Goal: Information Seeking & Learning: Learn about a topic

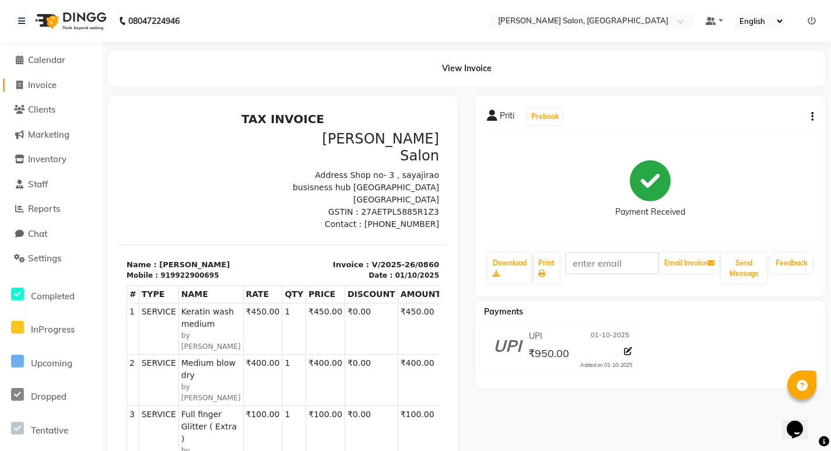
click at [34, 90] on link "Invoice" at bounding box center [51, 85] width 96 height 13
select select "7550"
select select "service"
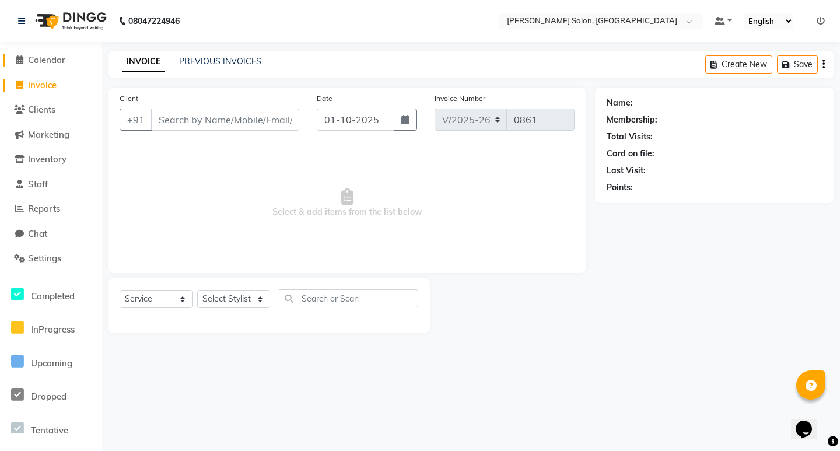
click at [45, 59] on span "Calendar" at bounding box center [46, 59] width 37 height 11
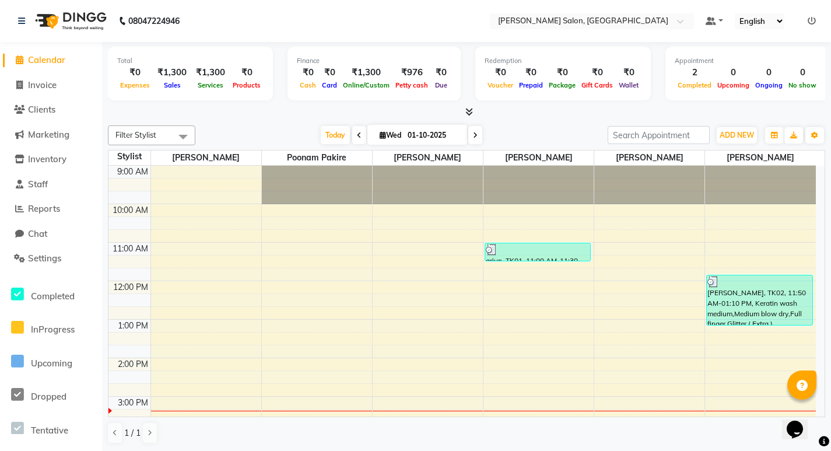
click at [38, 201] on li "Reports" at bounding box center [51, 208] width 102 height 25
click at [40, 210] on span "Reports" at bounding box center [44, 208] width 32 height 11
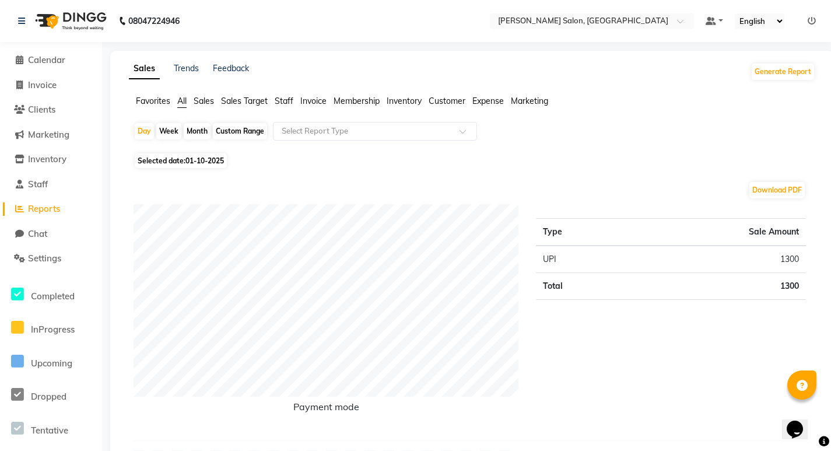
click at [188, 130] on div "Month" at bounding box center [197, 131] width 27 height 16
select select "10"
select select "2025"
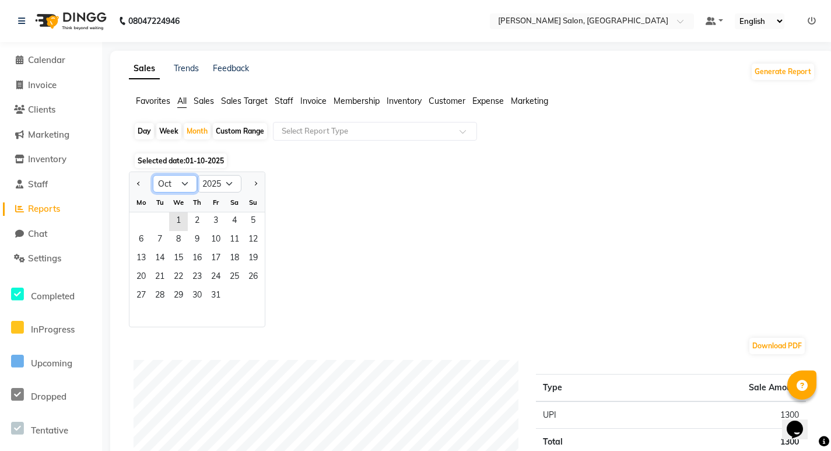
click at [185, 187] on select "Jan Feb Mar Apr May Jun [DATE] Aug Sep Oct Nov Dec" at bounding box center [175, 183] width 44 height 17
select select "9"
click at [153, 175] on select "Jan Feb Mar Apr May Jun [DATE] Aug Sep Oct Nov Dec" at bounding box center [175, 183] width 44 height 17
click at [283, 99] on span "Staff" at bounding box center [284, 101] width 19 height 10
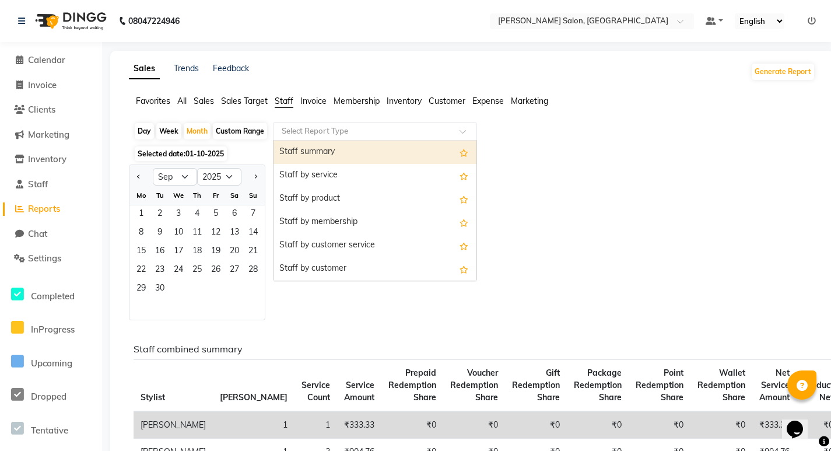
click at [303, 126] on input "text" at bounding box center [363, 131] width 168 height 12
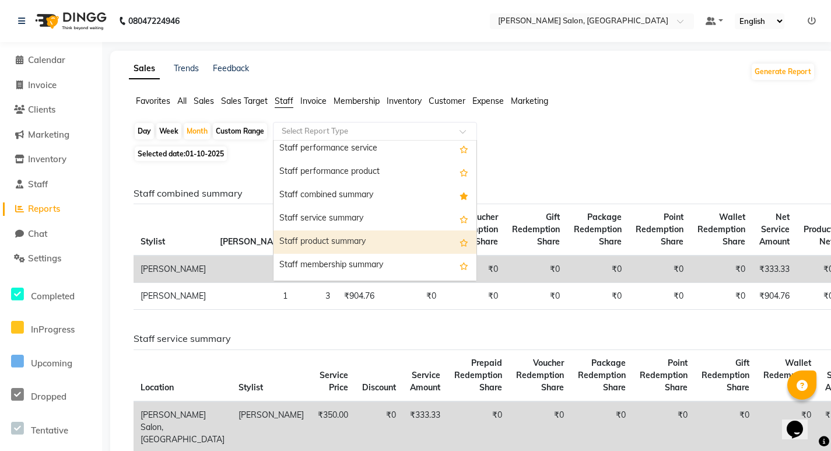
scroll to position [233, 0]
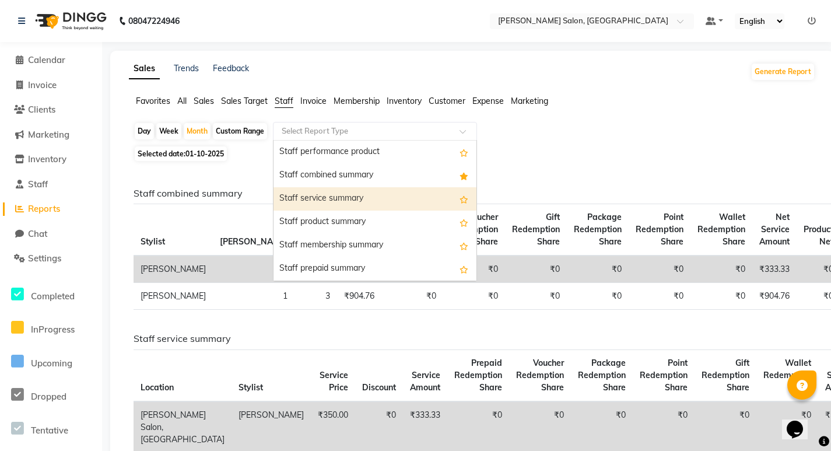
click at [311, 199] on div "Staff service summary" at bounding box center [374, 198] width 203 height 23
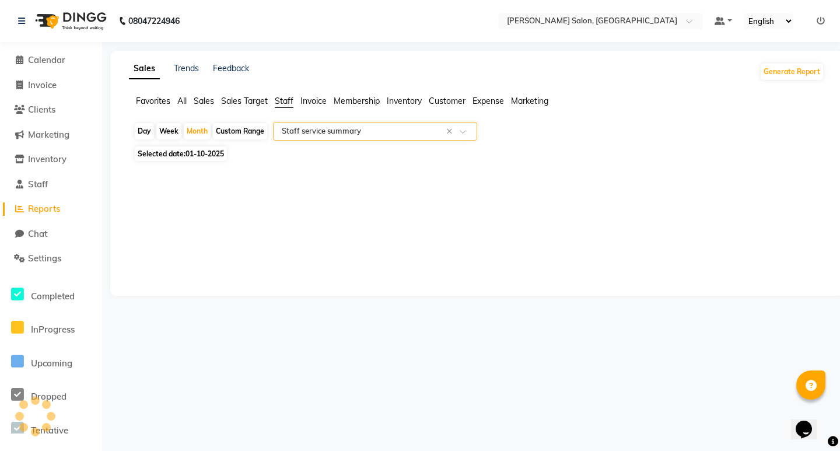
select select "filtered_report"
select select "csv"
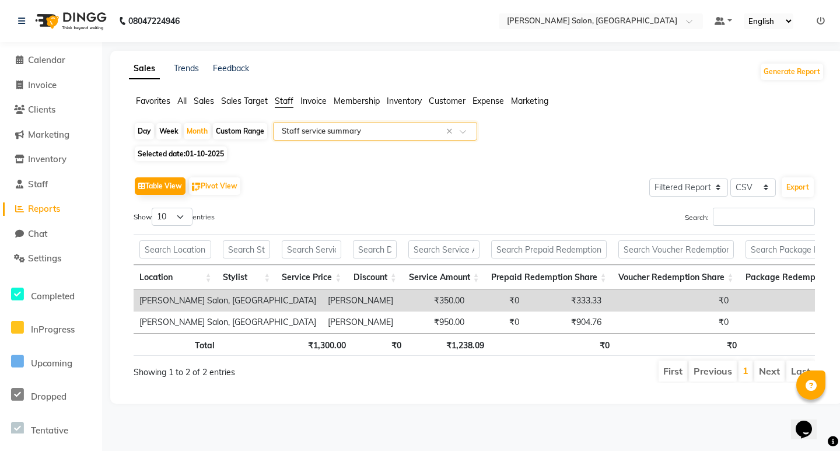
click at [199, 156] on span "01-10-2025" at bounding box center [204, 153] width 38 height 9
select select "10"
select select "2025"
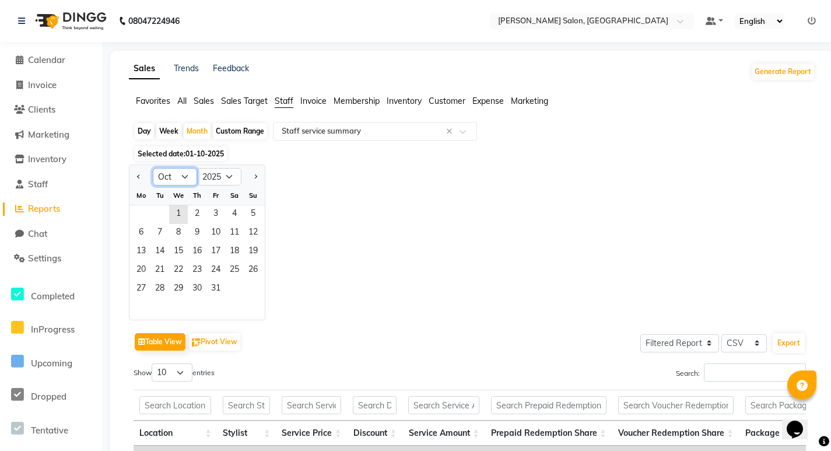
click at [171, 176] on select "Jan Feb Mar Apr May Jun [DATE] Aug Sep Oct Nov Dec" at bounding box center [175, 176] width 44 height 17
select select "9"
click at [153, 168] on select "Jan Feb Mar Apr May Jun [DATE] Aug Sep Oct Nov Dec" at bounding box center [175, 176] width 44 height 17
click at [134, 209] on span "1" at bounding box center [141, 214] width 19 height 19
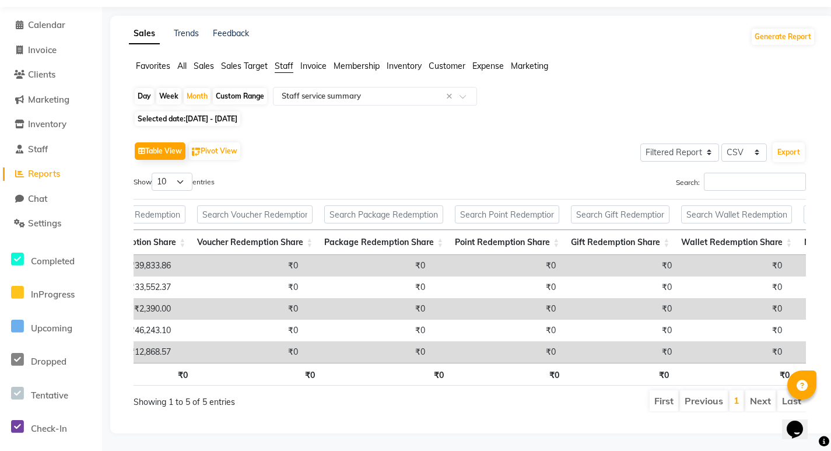
scroll to position [0, 0]
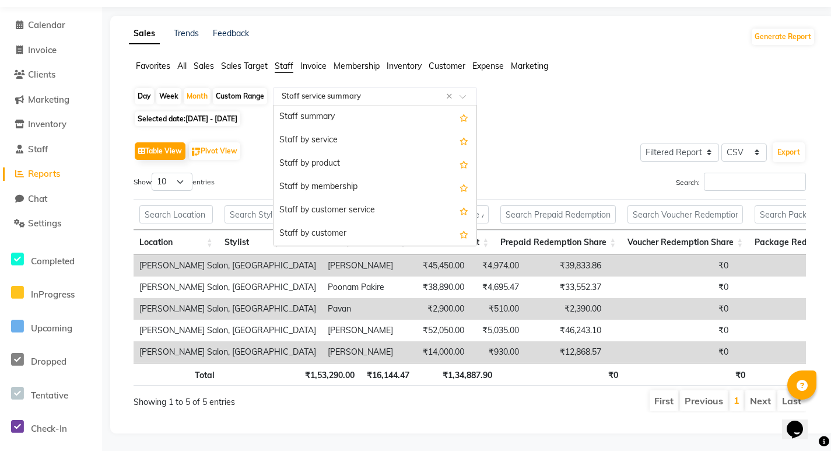
click at [318, 90] on input "text" at bounding box center [363, 96] width 168 height 12
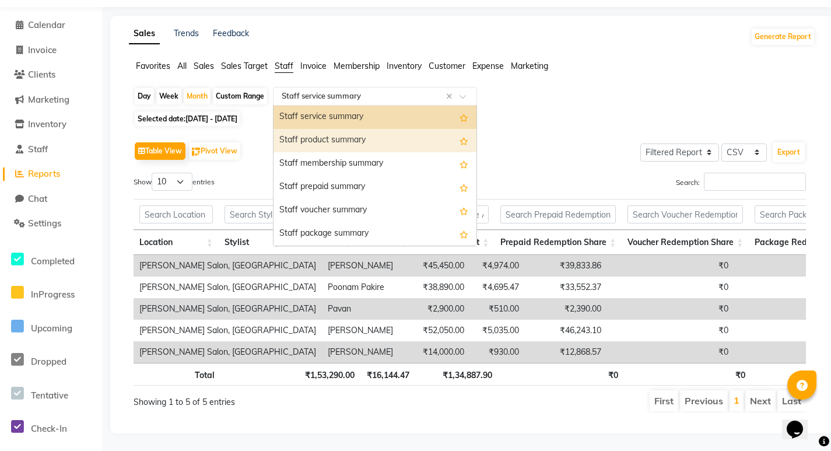
click at [315, 129] on div "Staff product summary" at bounding box center [374, 140] width 203 height 23
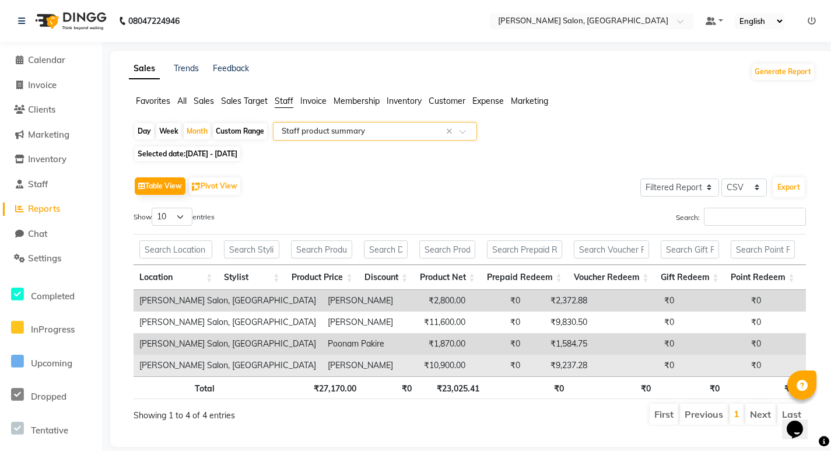
click at [471, 362] on td "₹0" at bounding box center [498, 366] width 55 height 22
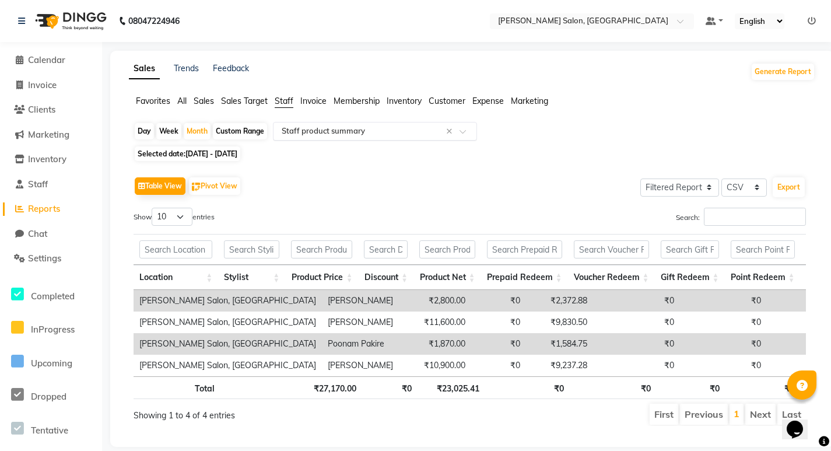
click at [380, 129] on input "text" at bounding box center [363, 131] width 168 height 12
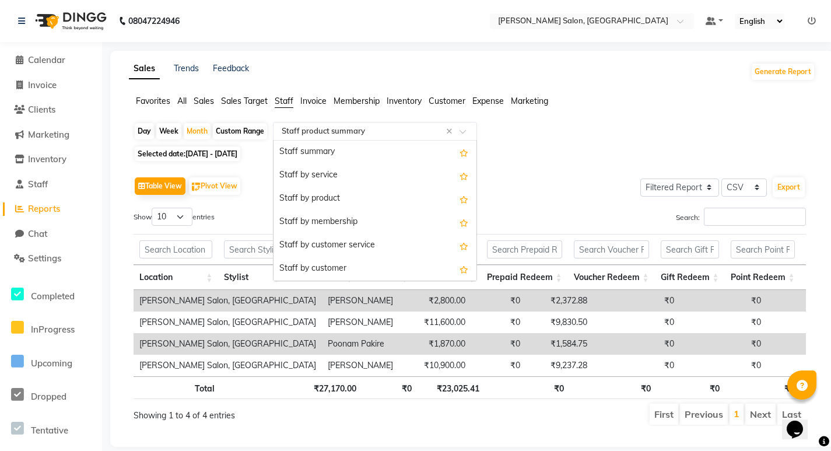
scroll to position [303, 0]
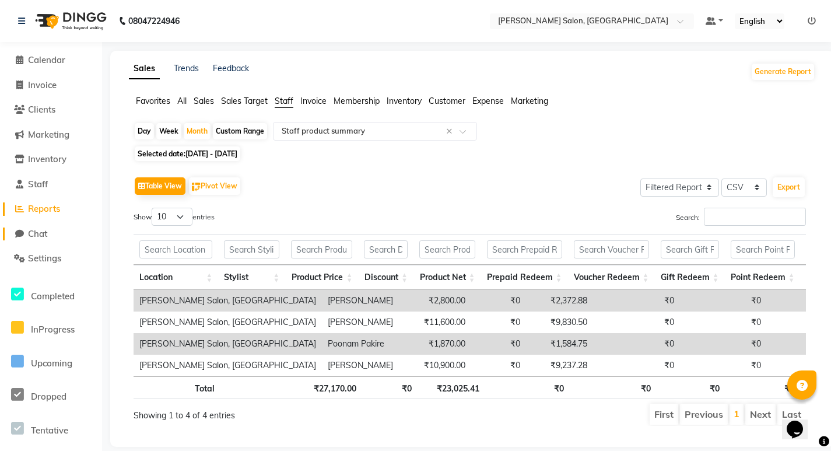
click at [81, 236] on link "Chat" at bounding box center [51, 233] width 96 height 13
select select "100"
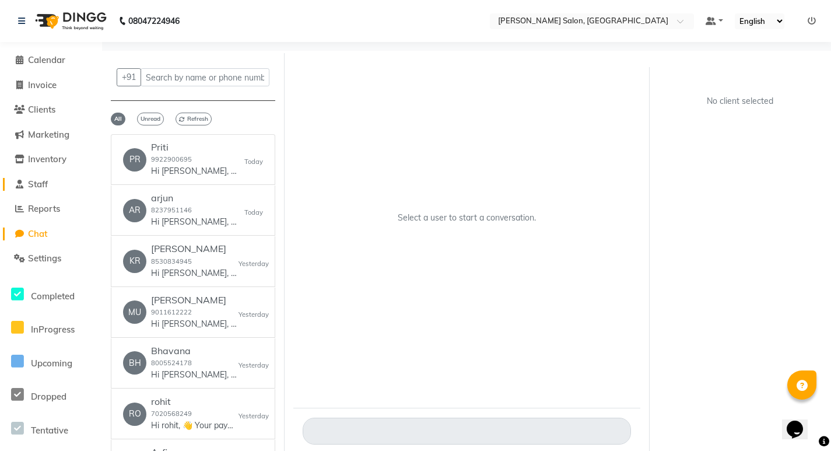
click at [38, 182] on span "Staff" at bounding box center [38, 183] width 20 height 11
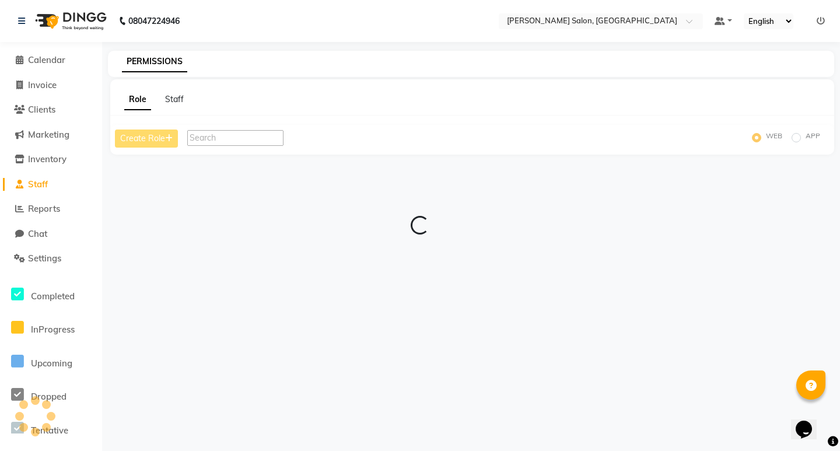
click at [45, 102] on li "Clients" at bounding box center [51, 109] width 102 height 25
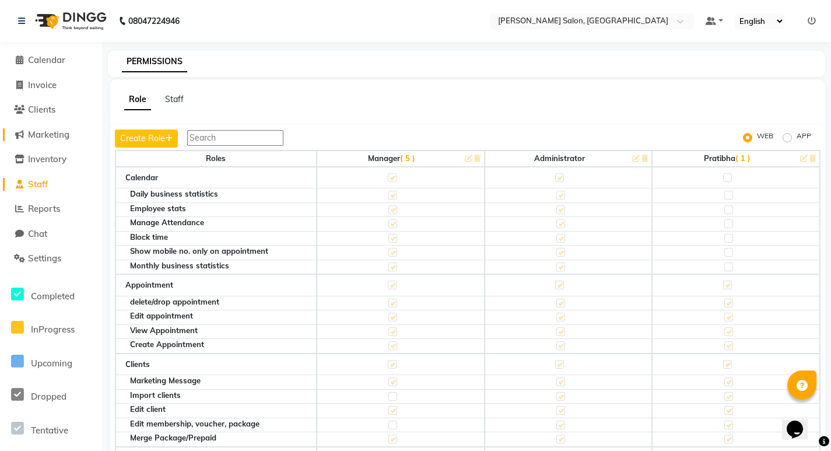
click at [49, 132] on span "Marketing" at bounding box center [48, 134] width 41 height 11
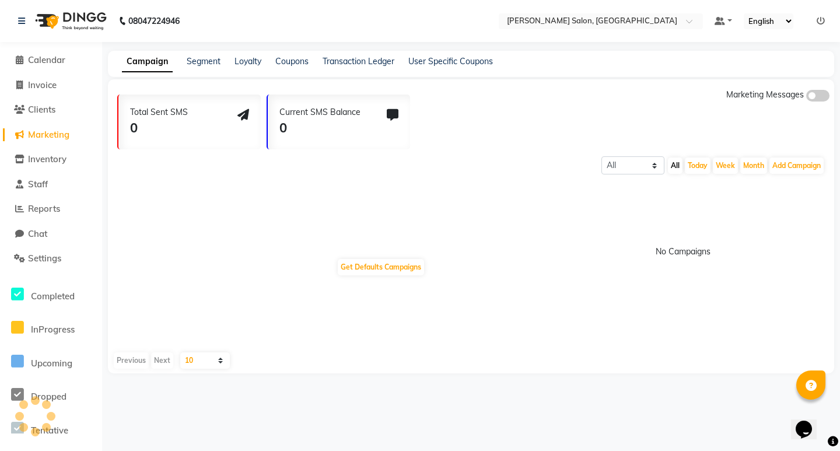
click at [35, 151] on li "Inventory" at bounding box center [51, 159] width 102 height 25
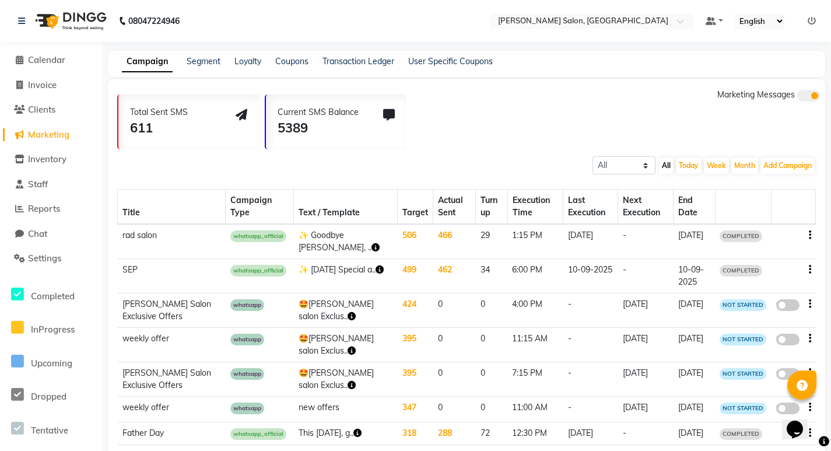
click at [52, 103] on li "Clients" at bounding box center [51, 109] width 102 height 25
click at [45, 82] on span "Invoice" at bounding box center [42, 84] width 29 height 11
select select "service"
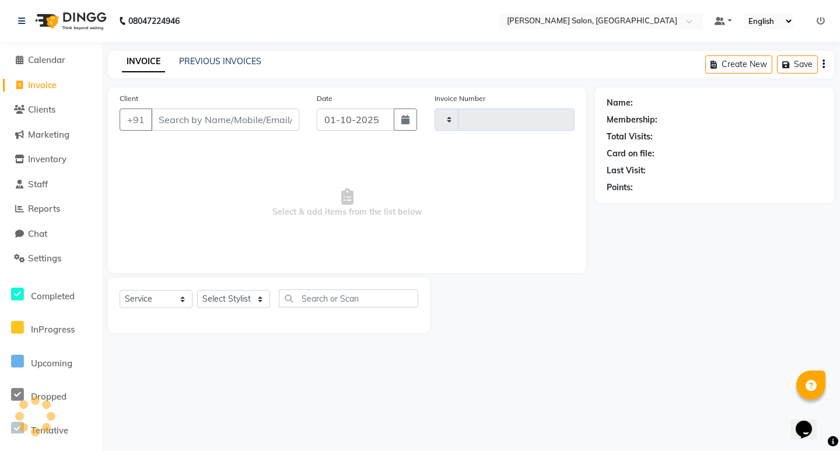
type input "0861"
select select "7550"
click at [198, 53] on div "INVOICE PREVIOUS INVOICES Create New Save" at bounding box center [471, 64] width 726 height 27
click at [208, 52] on div "INVOICE PREVIOUS INVOICES Create New Save" at bounding box center [471, 64] width 726 height 27
click at [206, 57] on link "PREVIOUS INVOICES" at bounding box center [220, 61] width 82 height 10
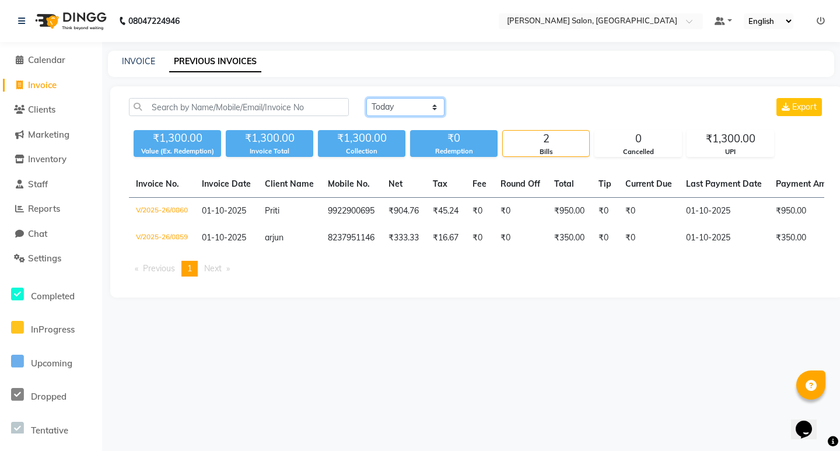
click at [418, 106] on select "[DATE] [DATE] Custom Range" at bounding box center [405, 107] width 78 height 18
select select "range"
click at [366, 98] on select "[DATE] [DATE] Custom Range" at bounding box center [405, 107] width 78 height 18
click at [480, 110] on input "01-10-2025" at bounding box center [500, 107] width 82 height 16
select select "10"
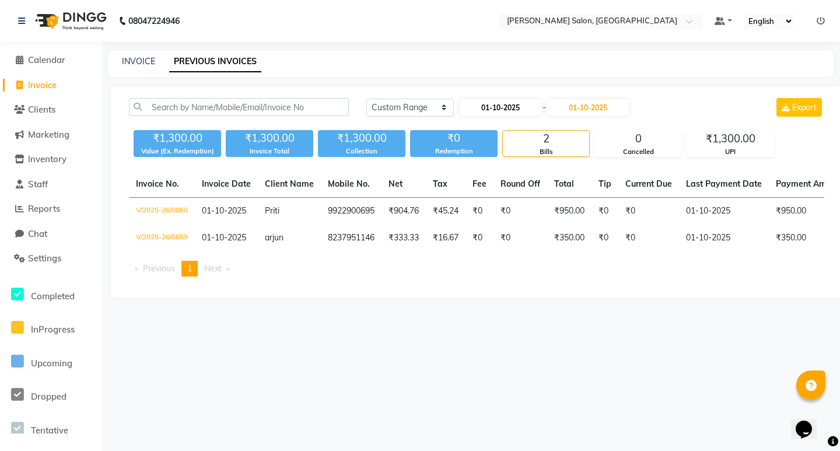
select select "2025"
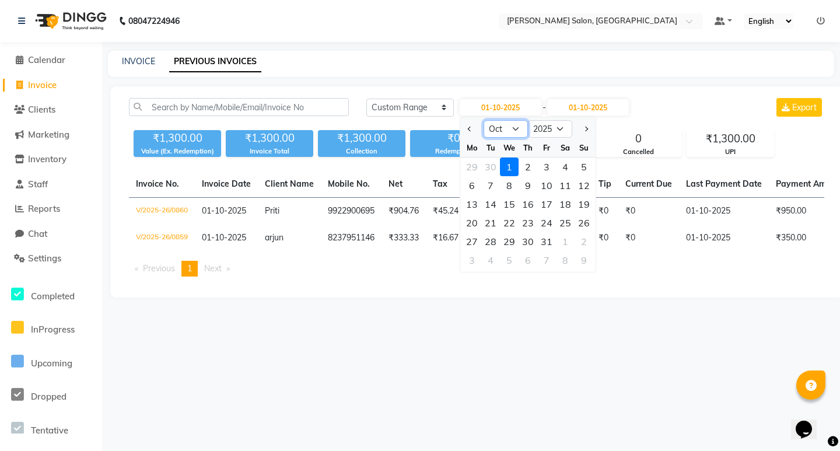
click at [499, 124] on select "Jan Feb Mar Apr May Jun [DATE] Aug Sep Oct Nov Dec" at bounding box center [505, 128] width 44 height 17
select select "9"
click at [483, 120] on select "Jan Feb Mar Apr May Jun [DATE] Aug Sep Oct Nov Dec" at bounding box center [505, 128] width 44 height 17
click at [472, 169] on div "1" at bounding box center [471, 166] width 19 height 19
type input "01-09-2025"
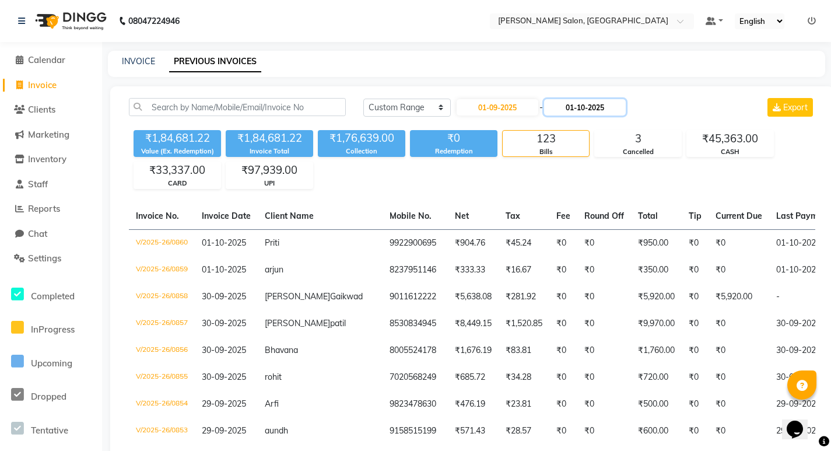
click at [587, 110] on input "01-10-2025" at bounding box center [585, 107] width 82 height 16
select select "10"
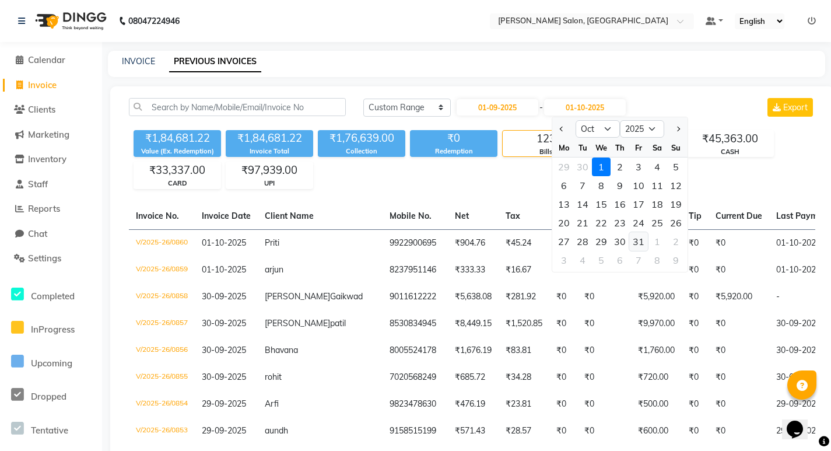
click at [639, 243] on div "31" at bounding box center [638, 241] width 19 height 19
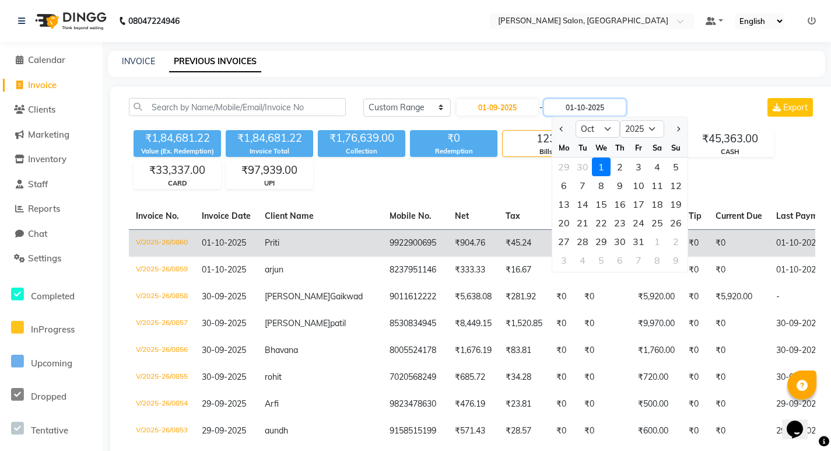
type input "[DATE]"
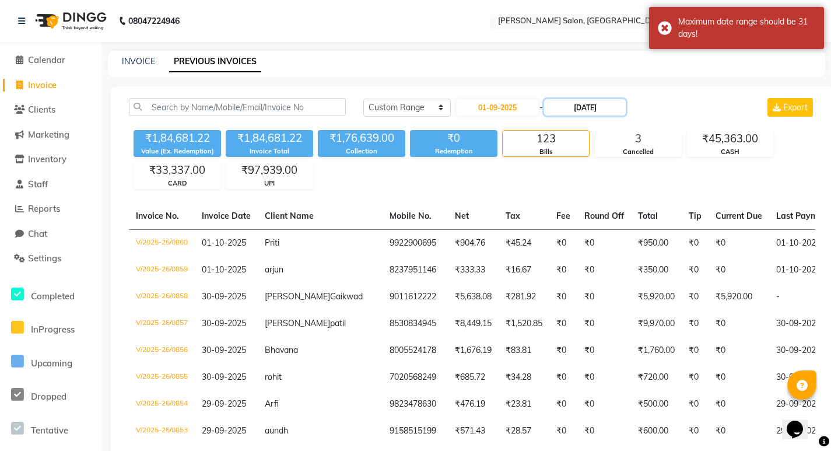
click at [596, 111] on input "[DATE]" at bounding box center [585, 107] width 82 height 16
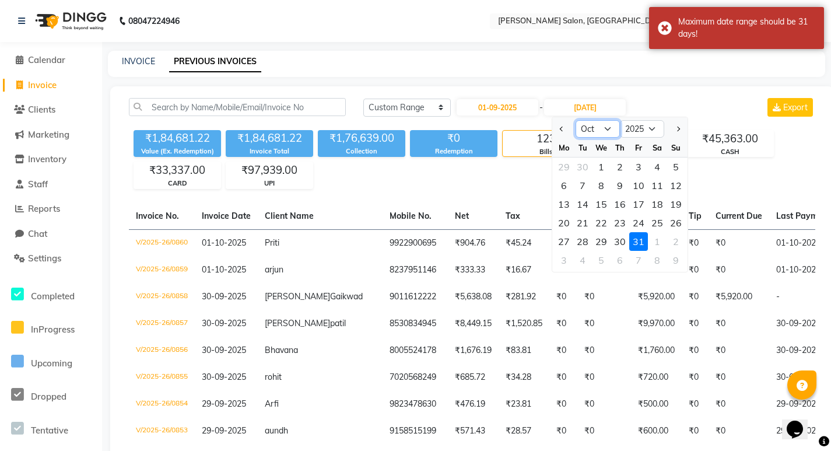
click at [596, 134] on select "Sep Oct Nov Dec" at bounding box center [597, 128] width 44 height 17
select select "9"
click at [575, 120] on select "Sep Oct Nov Dec" at bounding box center [597, 128] width 44 height 17
click at [584, 239] on div "30" at bounding box center [582, 241] width 19 height 19
type input "30-09-2025"
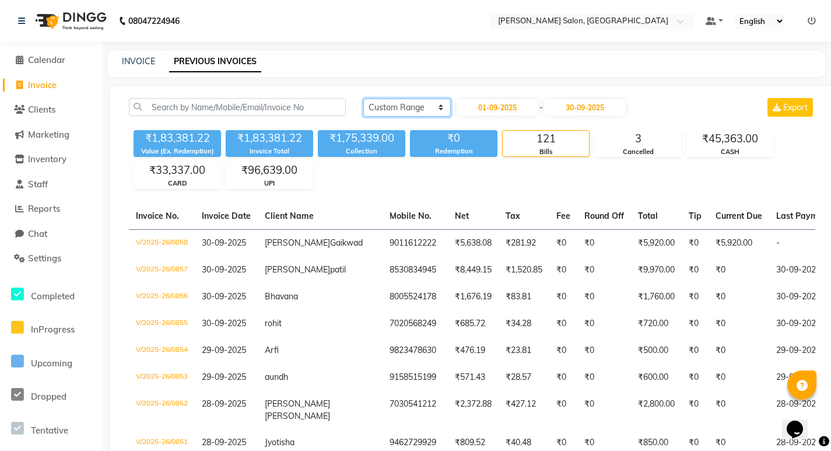
click at [398, 107] on select "[DATE] [DATE] Custom Range" at bounding box center [406, 108] width 87 height 18
drag, startPoint x: 501, startPoint y: 217, endPoint x: 476, endPoint y: 193, distance: 35.0
click at [55, 110] on span "Clients" at bounding box center [41, 109] width 27 height 11
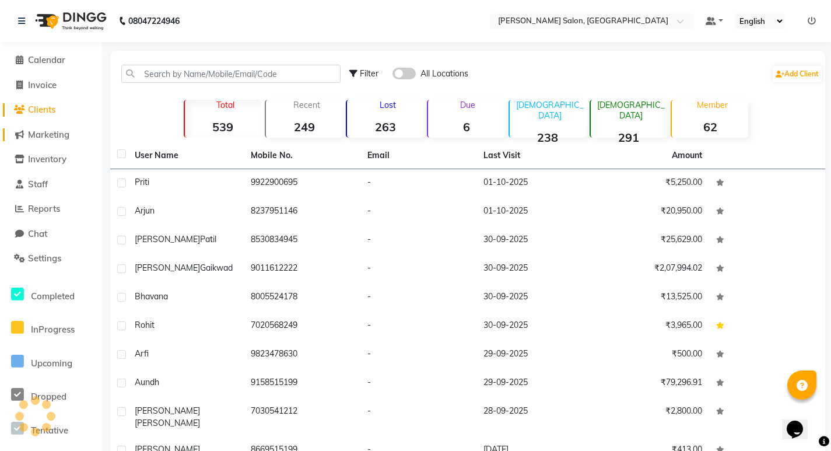
click at [59, 131] on span "Marketing" at bounding box center [48, 134] width 41 height 11
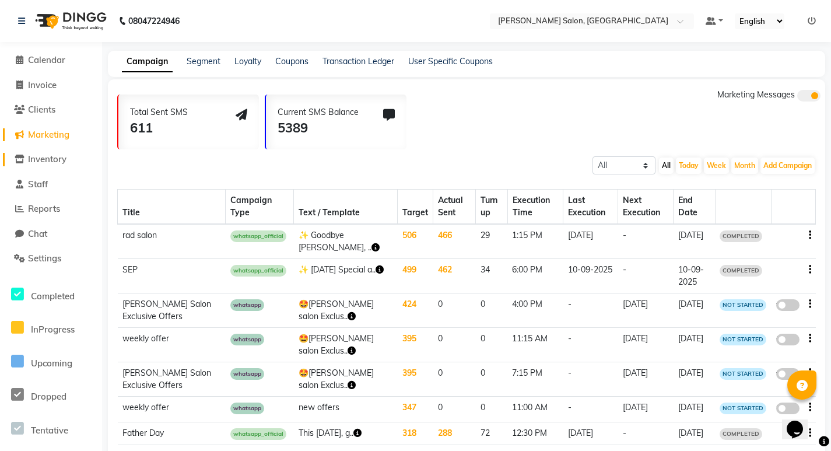
click at [58, 155] on span "Inventory" at bounding box center [47, 158] width 38 height 11
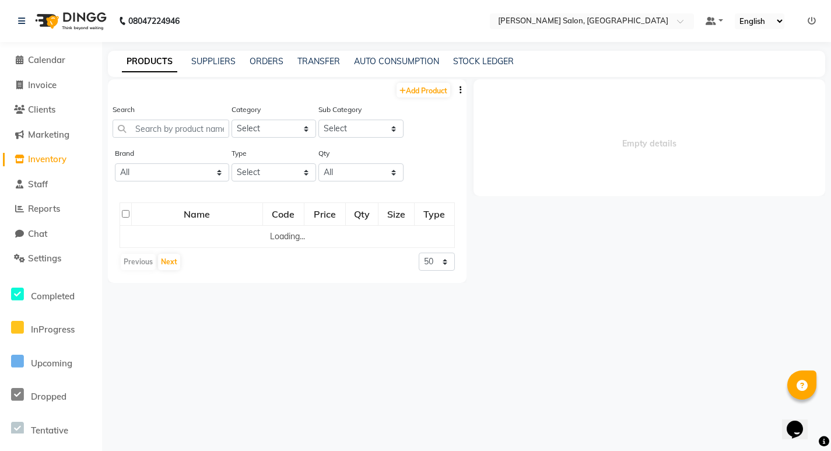
select select
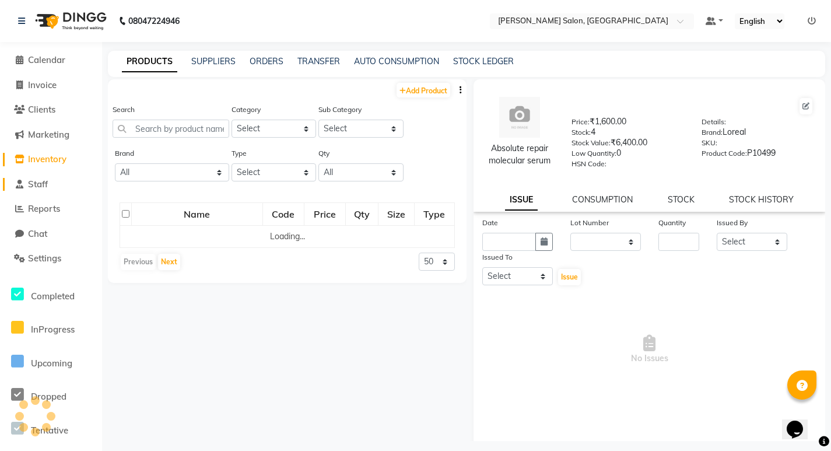
click at [78, 178] on link "Staff" at bounding box center [51, 184] width 96 height 13
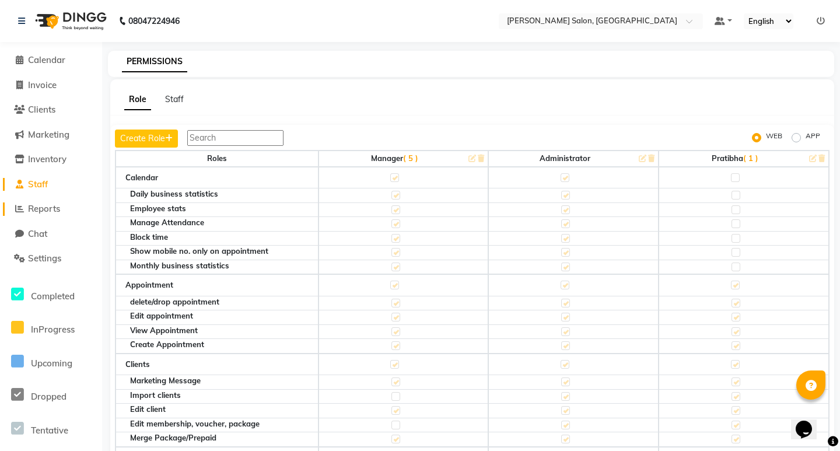
click at [55, 202] on li "Reports" at bounding box center [51, 208] width 102 height 25
click at [49, 208] on span "Reports" at bounding box center [44, 208] width 32 height 11
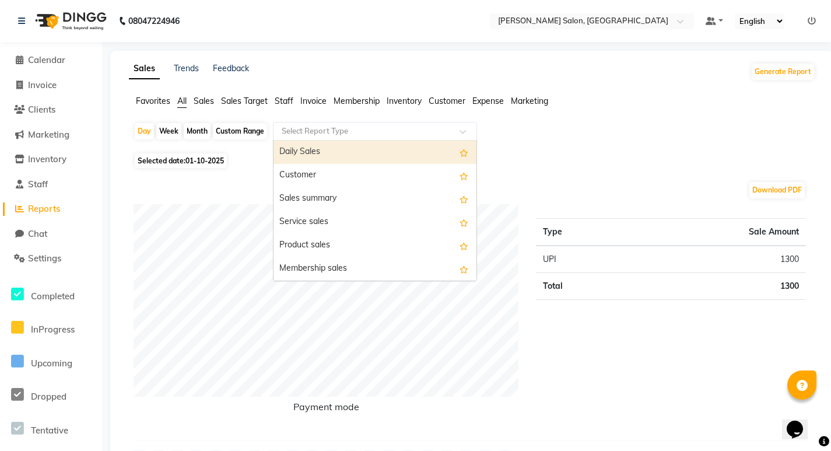
click at [315, 128] on input "text" at bounding box center [363, 131] width 168 height 12
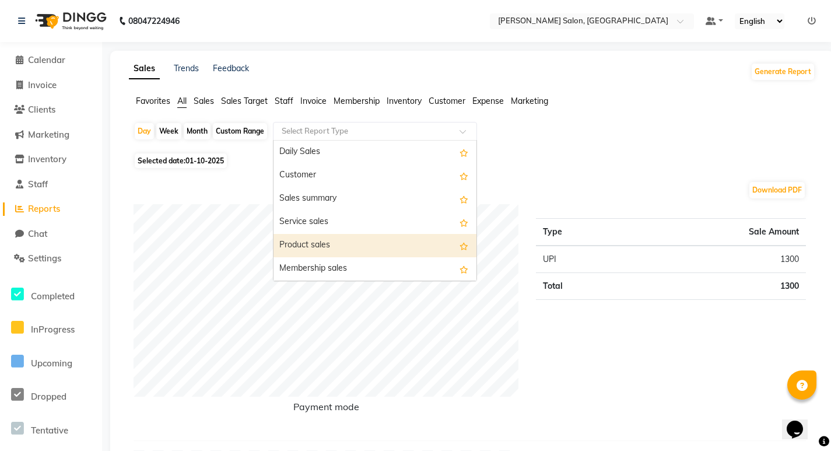
click at [350, 239] on div "Product sales" at bounding box center [374, 245] width 203 height 23
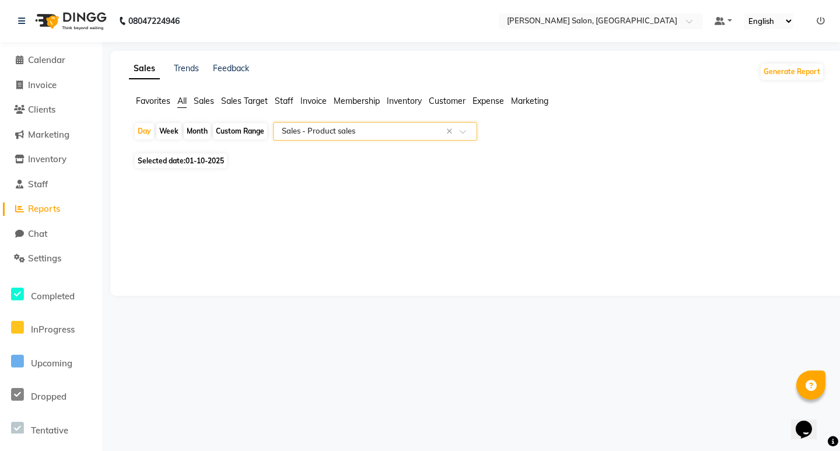
click at [186, 127] on div "Month" at bounding box center [197, 131] width 27 height 16
select select "10"
select select "2025"
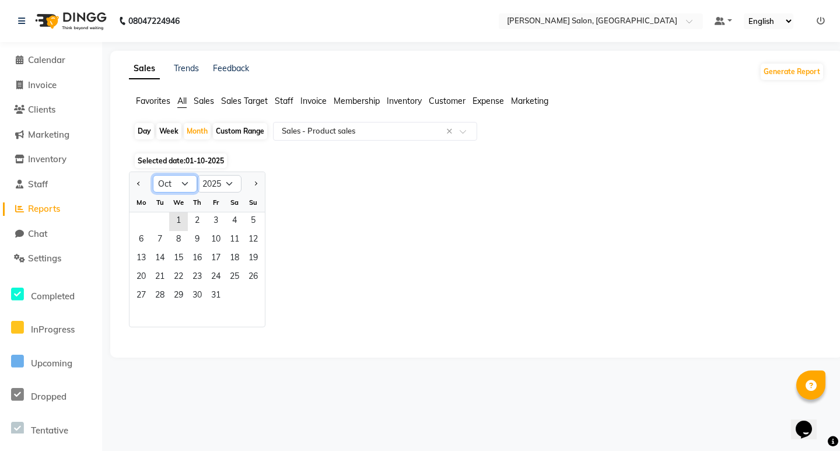
drag, startPoint x: 172, startPoint y: 181, endPoint x: 179, endPoint y: 188, distance: 9.9
click at [172, 181] on select "Jan Feb Mar Apr May Jun [DATE] Aug Sep Oct Nov Dec" at bounding box center [175, 183] width 44 height 17
select select "9"
click at [153, 175] on select "Jan Feb Mar Apr May Jun [DATE] Aug Sep Oct Nov Dec" at bounding box center [175, 183] width 44 height 17
click at [138, 209] on div "Mo" at bounding box center [141, 202] width 19 height 19
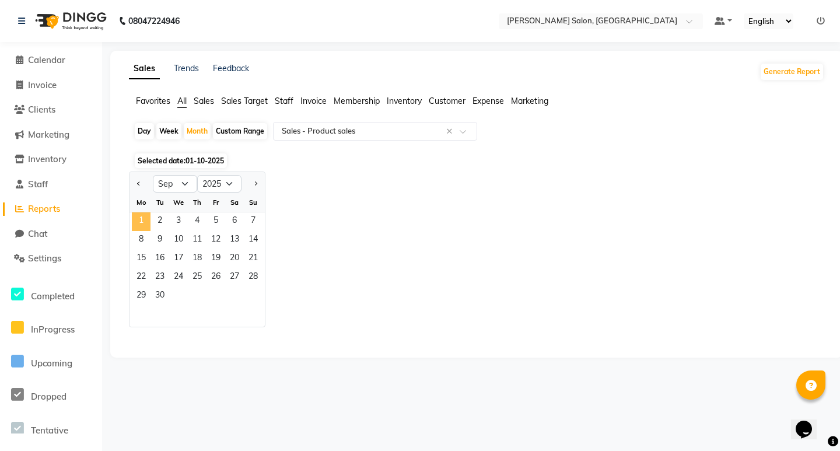
click at [142, 218] on span "1" at bounding box center [141, 221] width 19 height 19
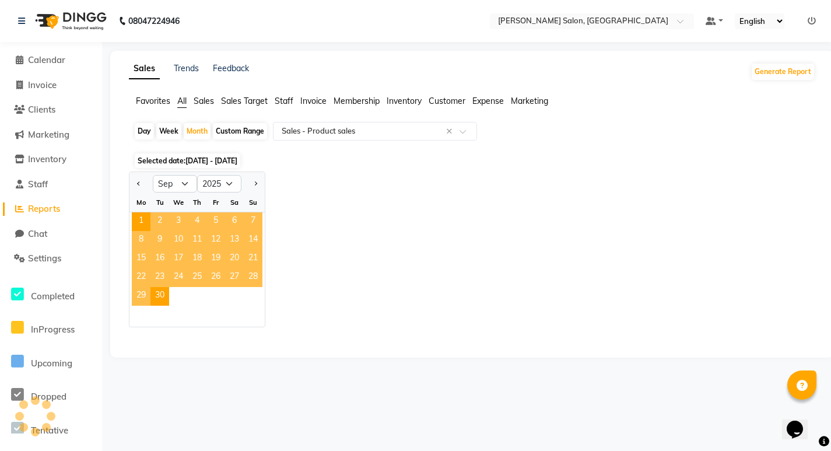
select select "filtered_report"
select select "csv"
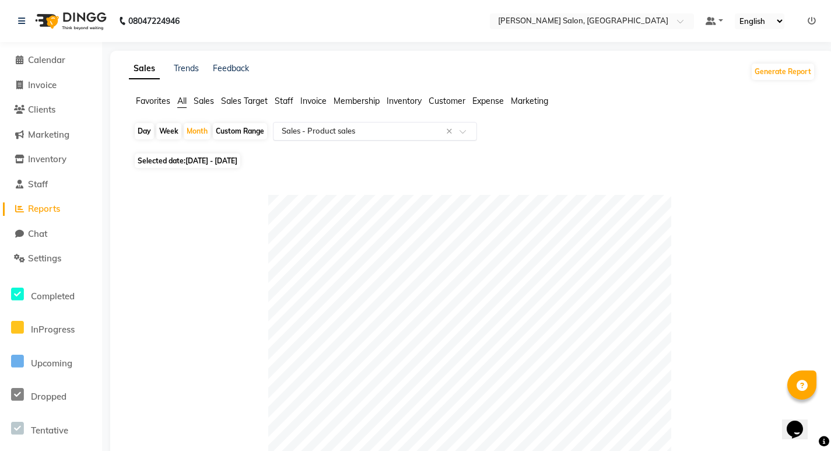
click at [339, 128] on input "text" at bounding box center [363, 131] width 168 height 12
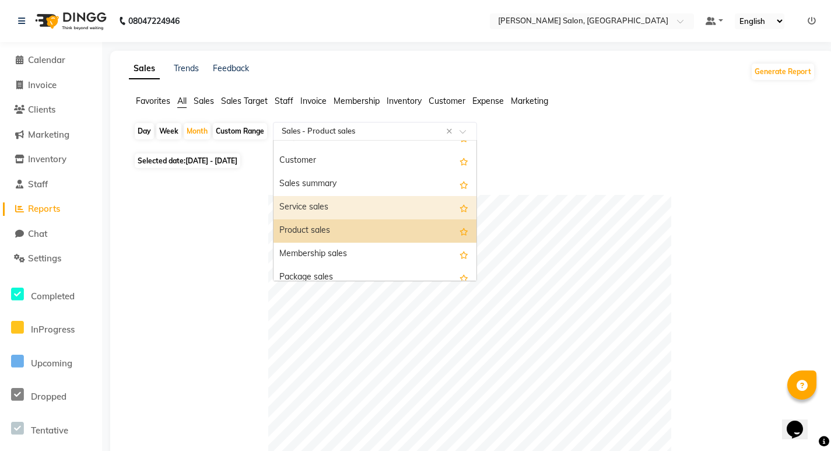
scroll to position [58, 0]
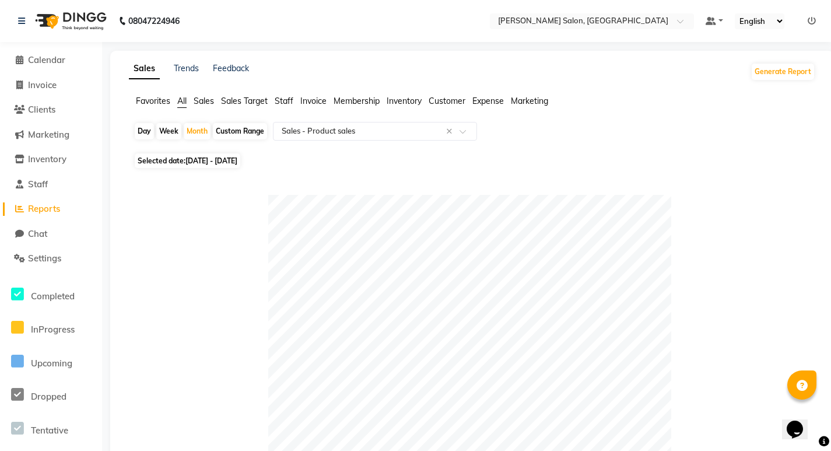
click at [649, 166] on div "Selected date: [DATE] - [DATE]" at bounding box center [475, 161] width 682 height 12
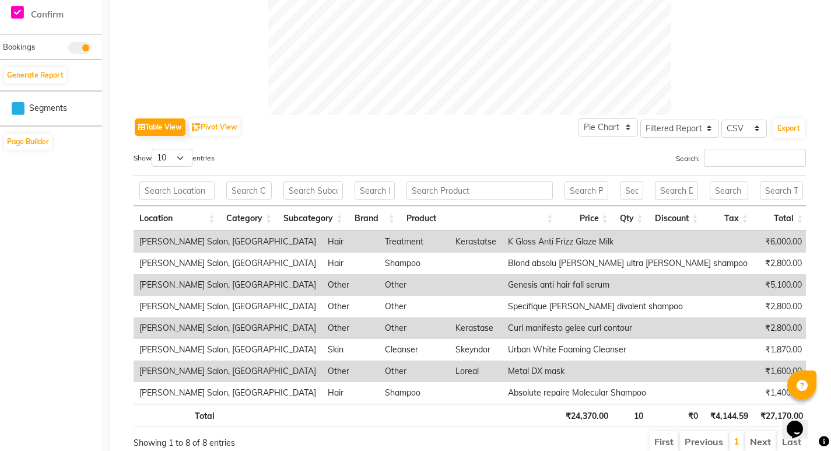
scroll to position [541, 0]
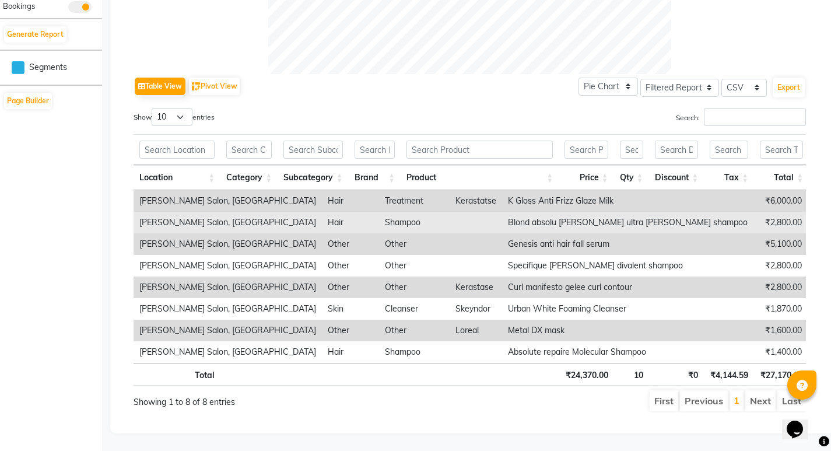
click at [753, 212] on td "₹2,800.00" at bounding box center [780, 223] width 54 height 22
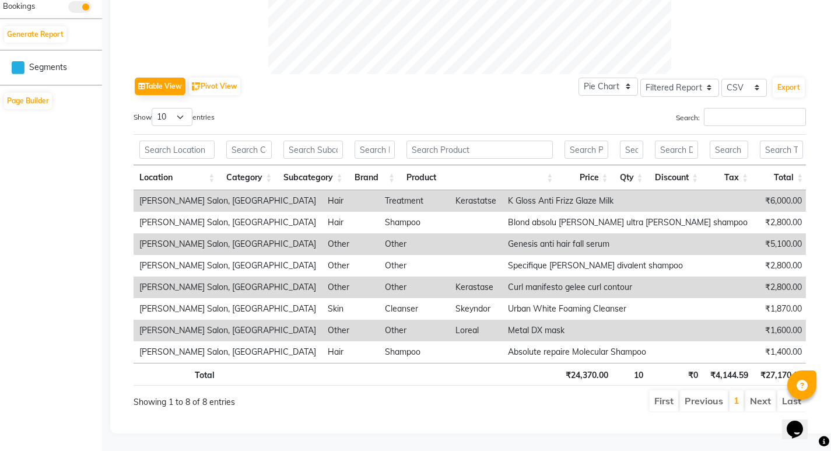
click at [764, 399] on li "Next" at bounding box center [760, 400] width 30 height 21
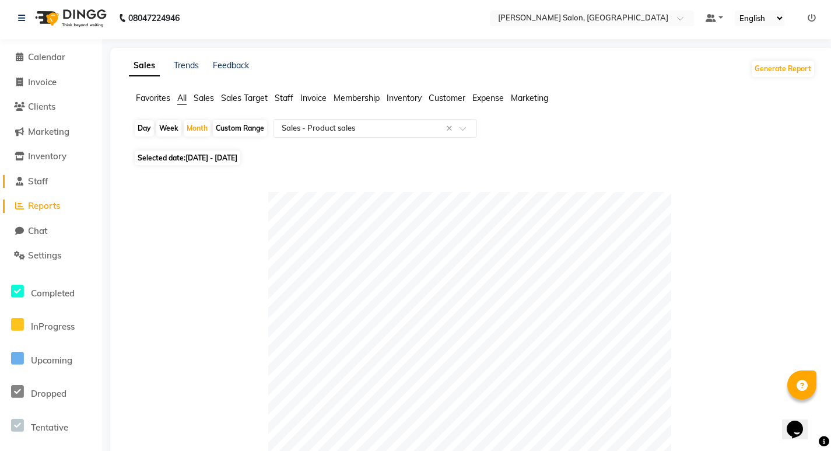
scroll to position [0, 0]
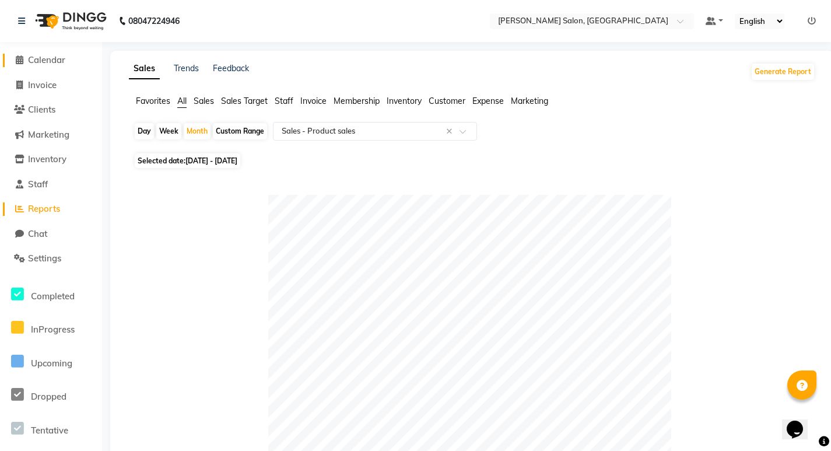
click at [47, 57] on span "Calendar" at bounding box center [46, 59] width 37 height 11
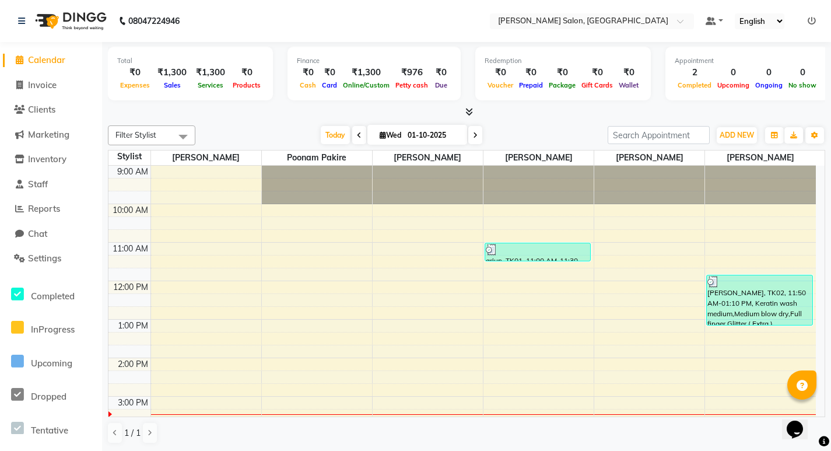
click at [47, 76] on li "Invoice" at bounding box center [51, 85] width 102 height 25
click at [42, 116] on link "Clients" at bounding box center [51, 109] width 96 height 13
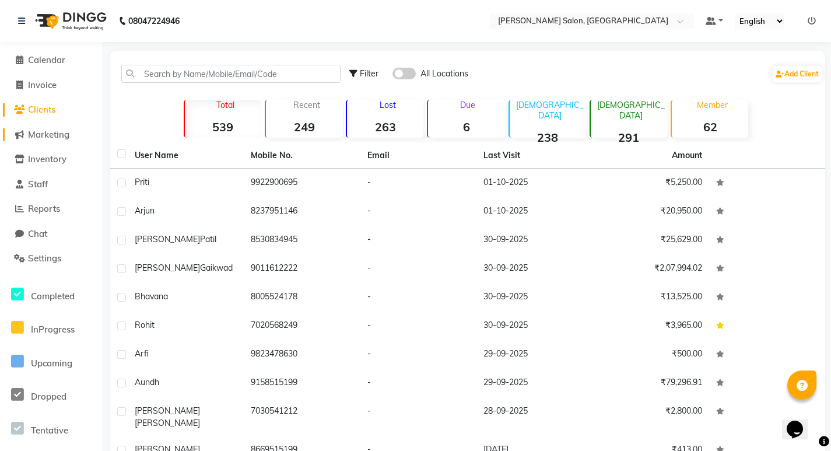
click at [52, 134] on span "Marketing" at bounding box center [48, 134] width 41 height 11
